Goal: Transaction & Acquisition: Download file/media

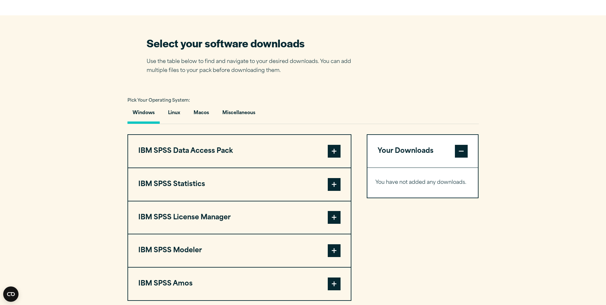
scroll to position [447, 0]
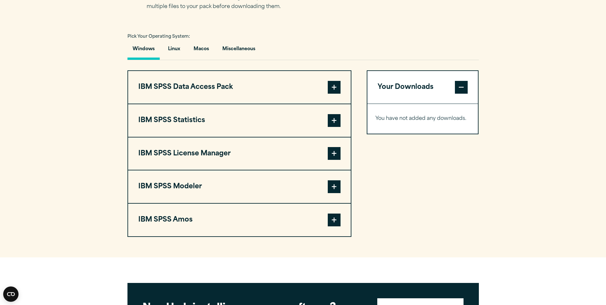
click at [337, 119] on span at bounding box center [334, 120] width 13 height 13
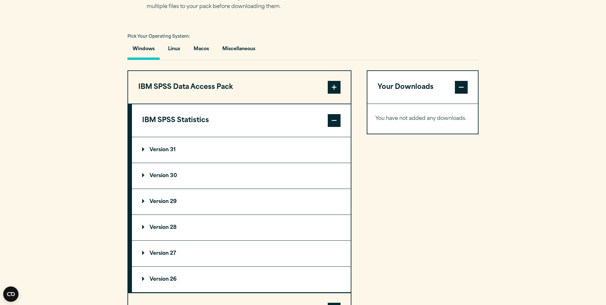
click at [140, 150] on summary "Version 31" at bounding box center [241, 150] width 219 height 26
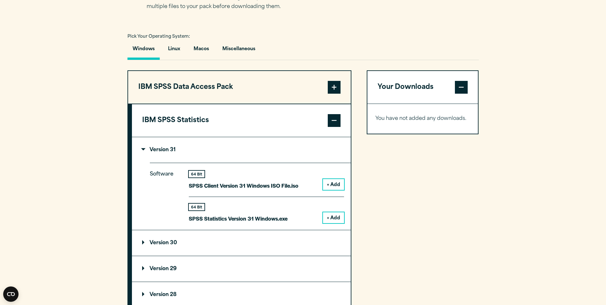
click at [330, 217] on button "+ Add" at bounding box center [333, 217] width 21 height 11
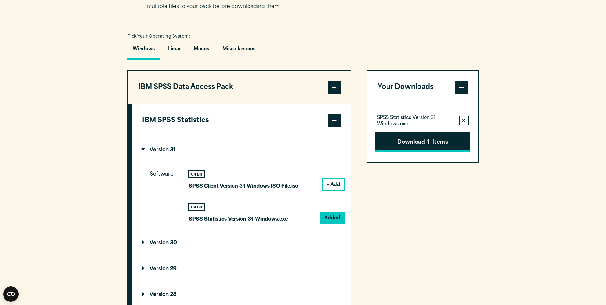
click at [434, 142] on button "Download 1 Items" at bounding box center [422, 142] width 95 height 20
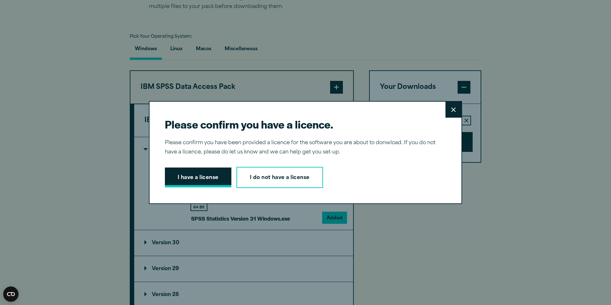
click at [209, 178] on button "I have a license" at bounding box center [198, 177] width 66 height 20
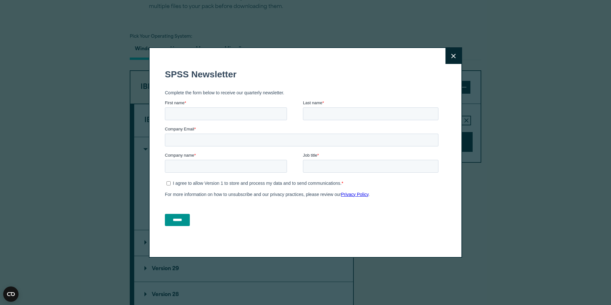
click at [454, 56] on button "Close" at bounding box center [453, 56] width 16 height 16
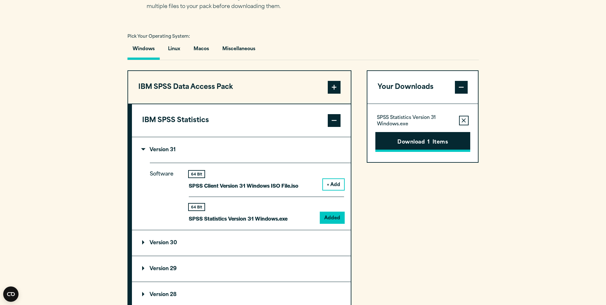
click at [417, 145] on button "Download 1 Items" at bounding box center [422, 142] width 95 height 20
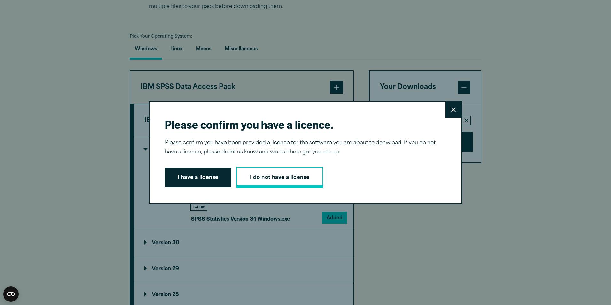
click at [274, 179] on link "I do not have a license" at bounding box center [279, 177] width 87 height 21
click at [213, 185] on button "I have a license" at bounding box center [198, 177] width 66 height 20
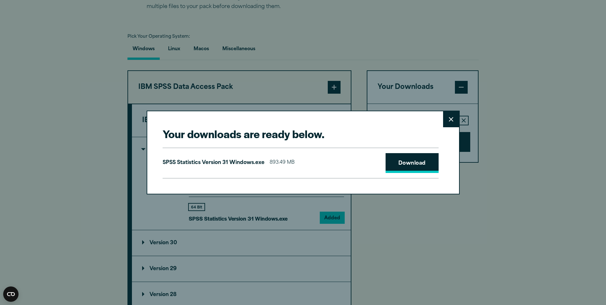
click at [400, 164] on link "Download" at bounding box center [412, 163] width 53 height 20
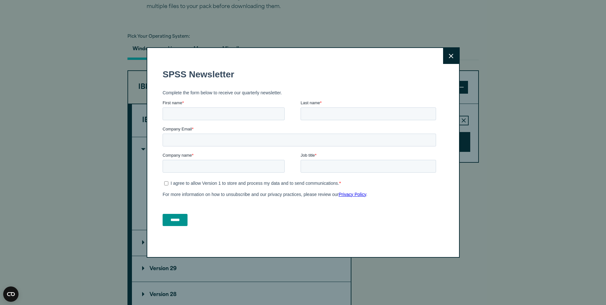
click at [452, 58] on icon at bounding box center [451, 56] width 4 height 5
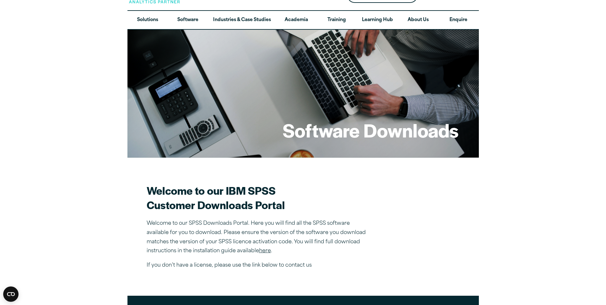
scroll to position [0, 0]
